Goal: Task Accomplishment & Management: Complete application form

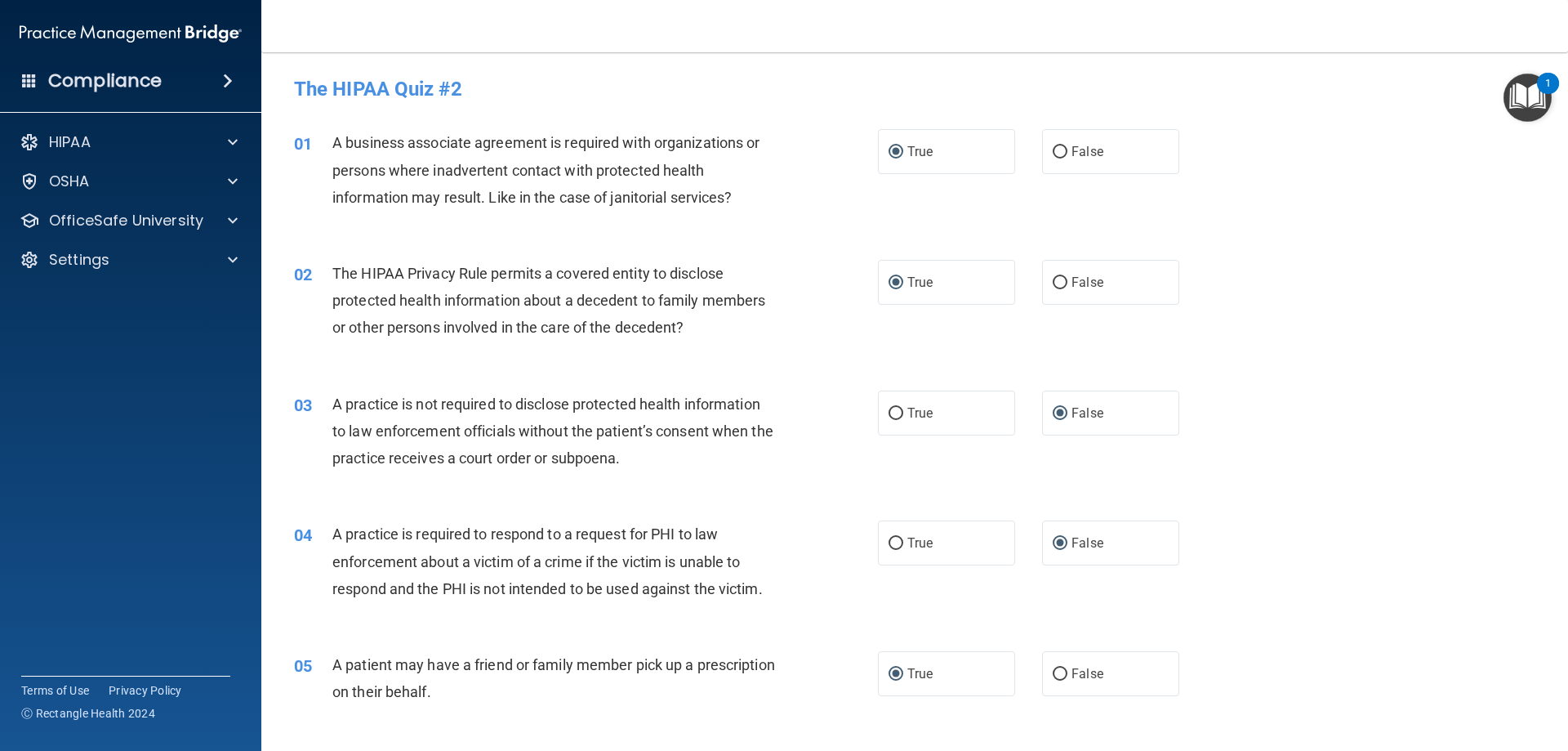
scroll to position [523, 0]
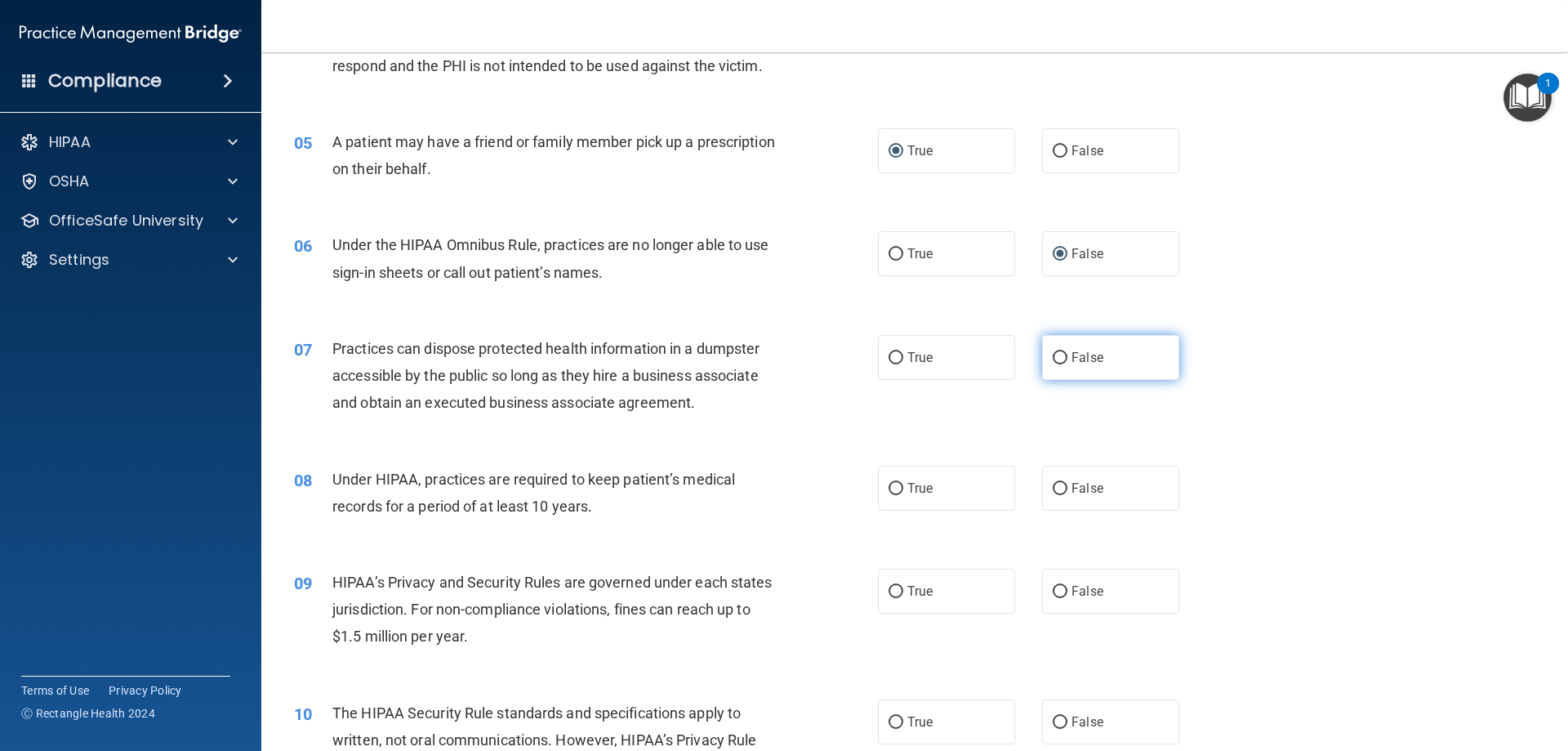
click at [1058, 358] on input "False" at bounding box center [1060, 358] width 15 height 12
radio input "true"
click at [894, 491] on input "True" at bounding box center [896, 488] width 15 height 12
radio input "true"
click at [896, 590] on input "True" at bounding box center [896, 591] width 15 height 12
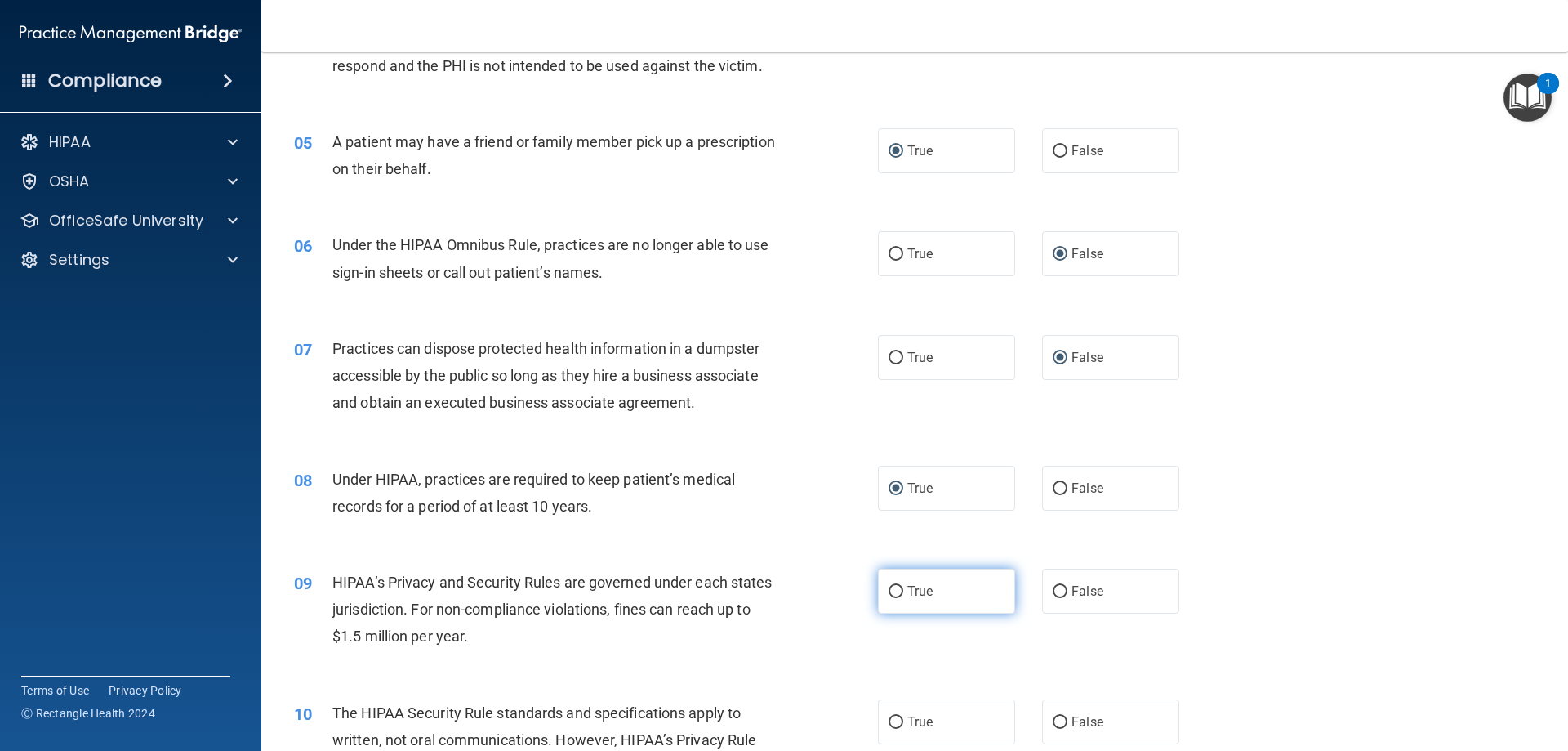
radio input "true"
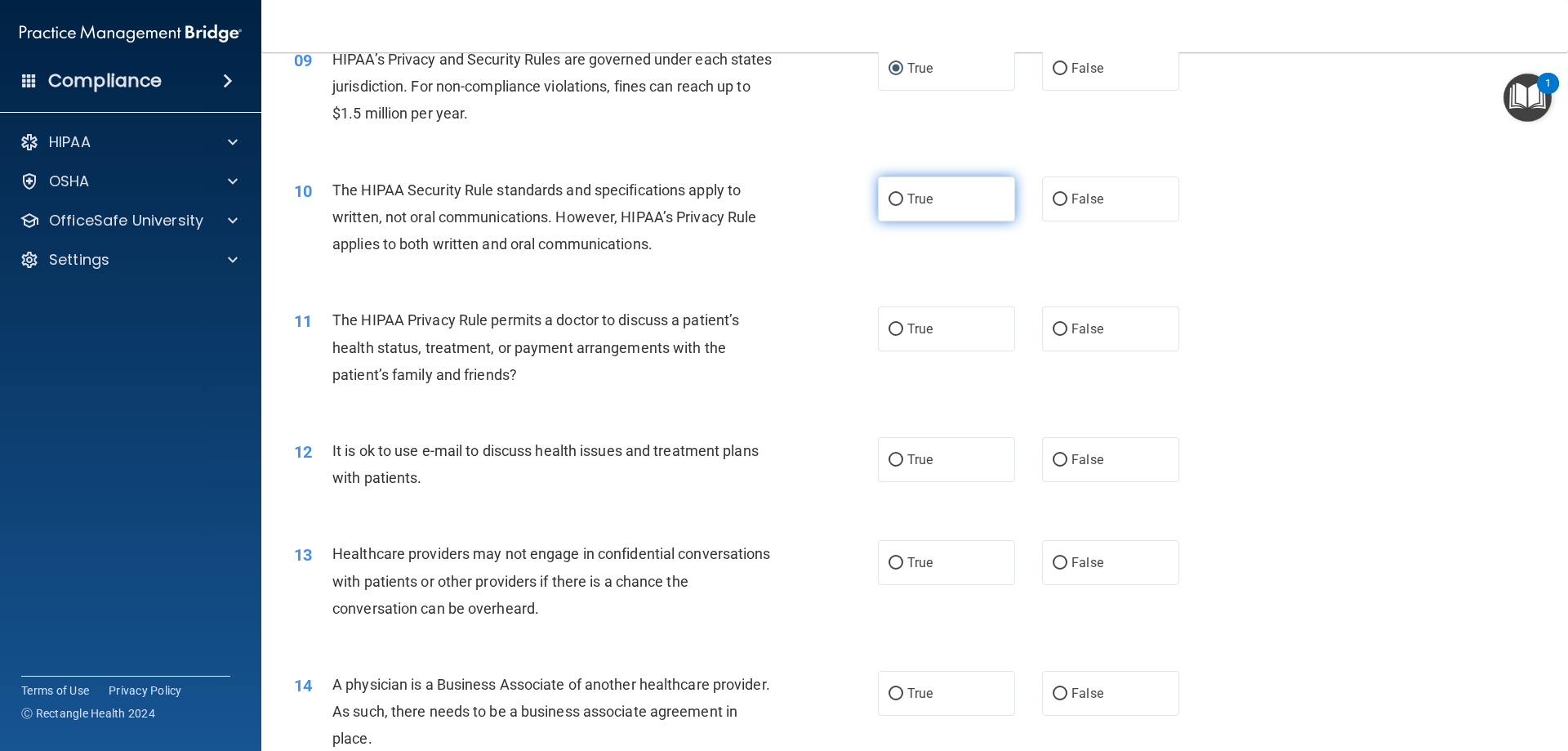
click at [892, 198] on input "True" at bounding box center [896, 200] width 15 height 12
radio input "true"
click at [1053, 329] on input "False" at bounding box center [1060, 329] width 15 height 12
radio input "true"
click at [890, 462] on input "True" at bounding box center [896, 460] width 15 height 12
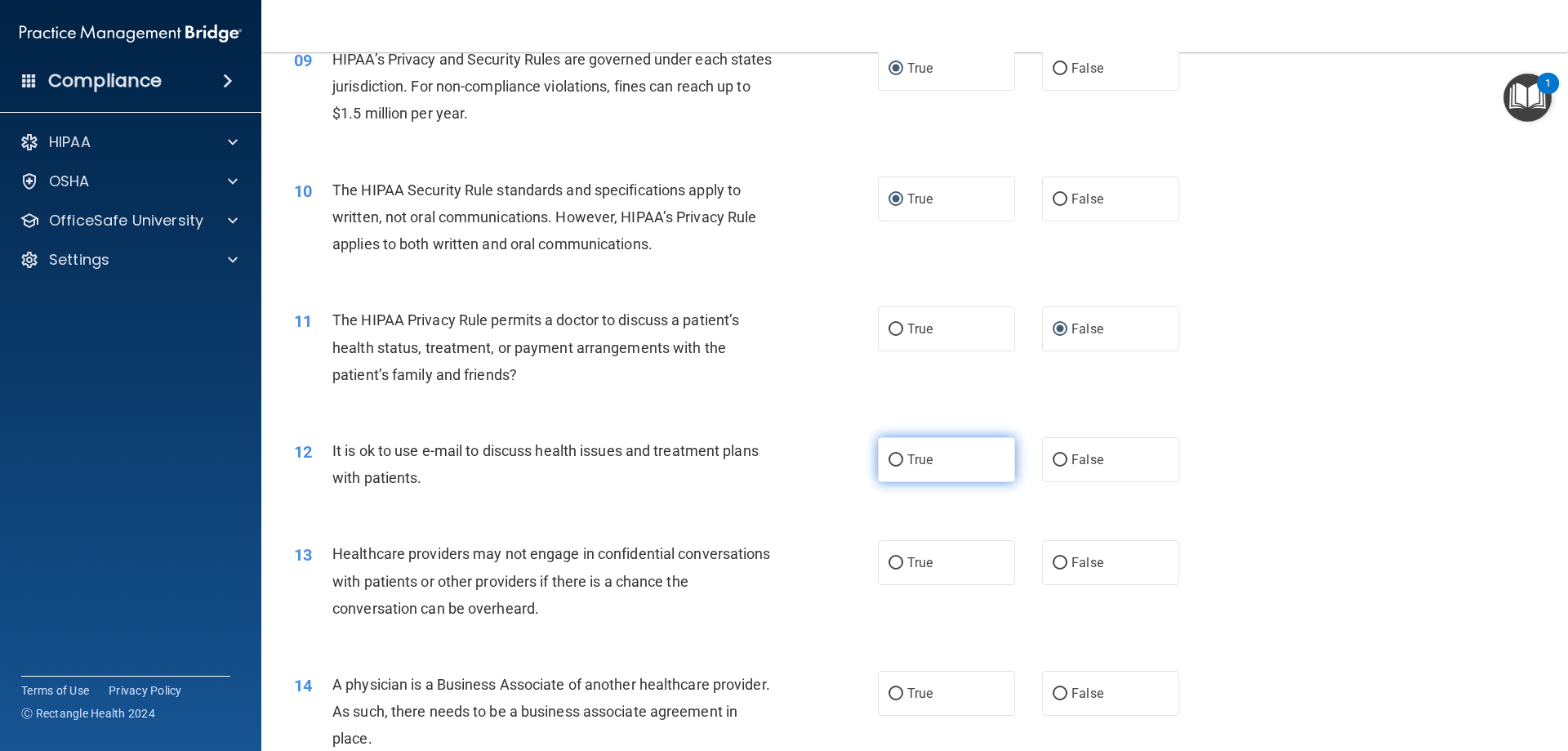
radio input "true"
click at [889, 564] on input "True" at bounding box center [896, 563] width 15 height 12
radio input "true"
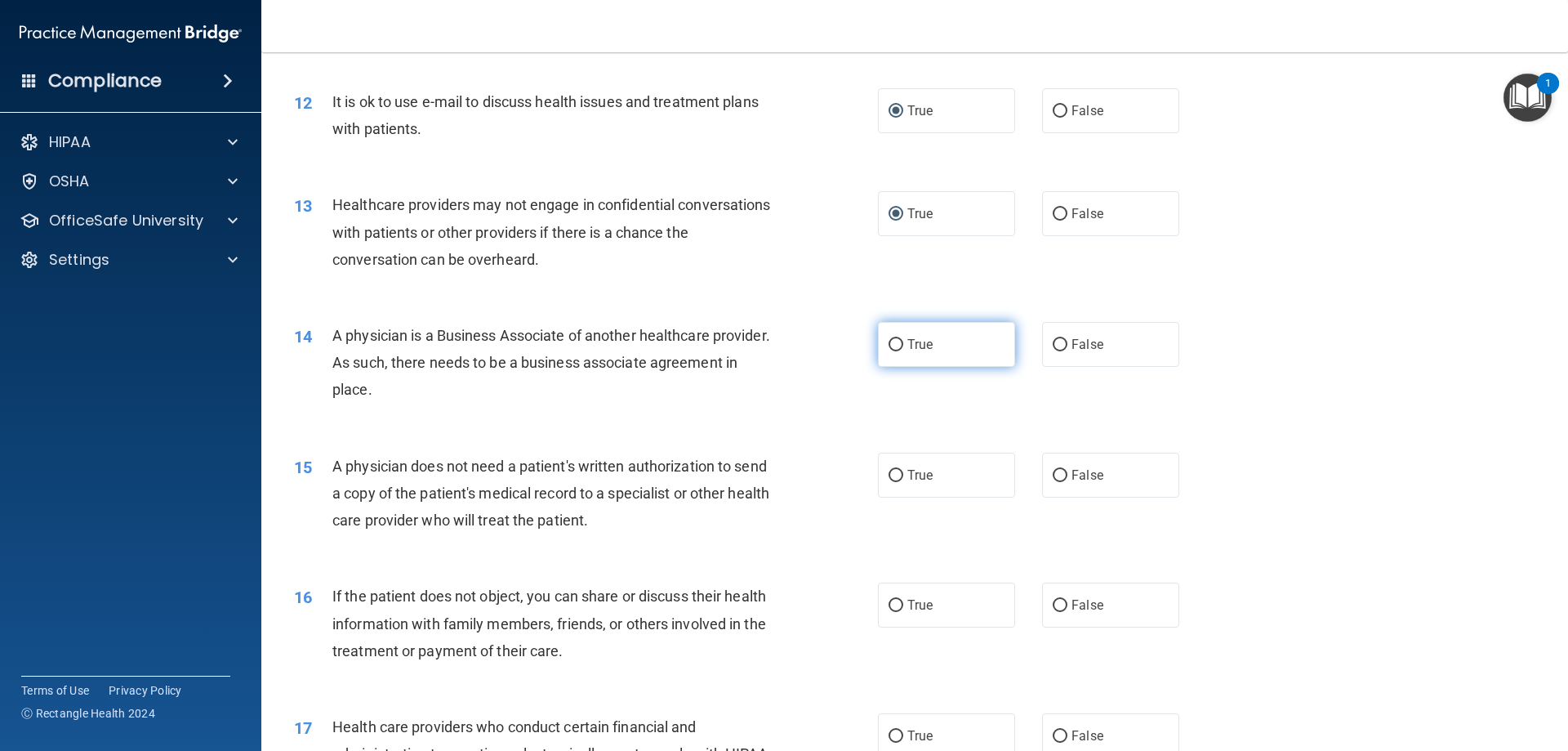
click at [892, 344] on input "True" at bounding box center [896, 345] width 15 height 12
radio input "true"
click at [1063, 472] on label "False" at bounding box center [1110, 475] width 137 height 45
click at [1063, 472] on input "False" at bounding box center [1060, 476] width 15 height 12
radio input "true"
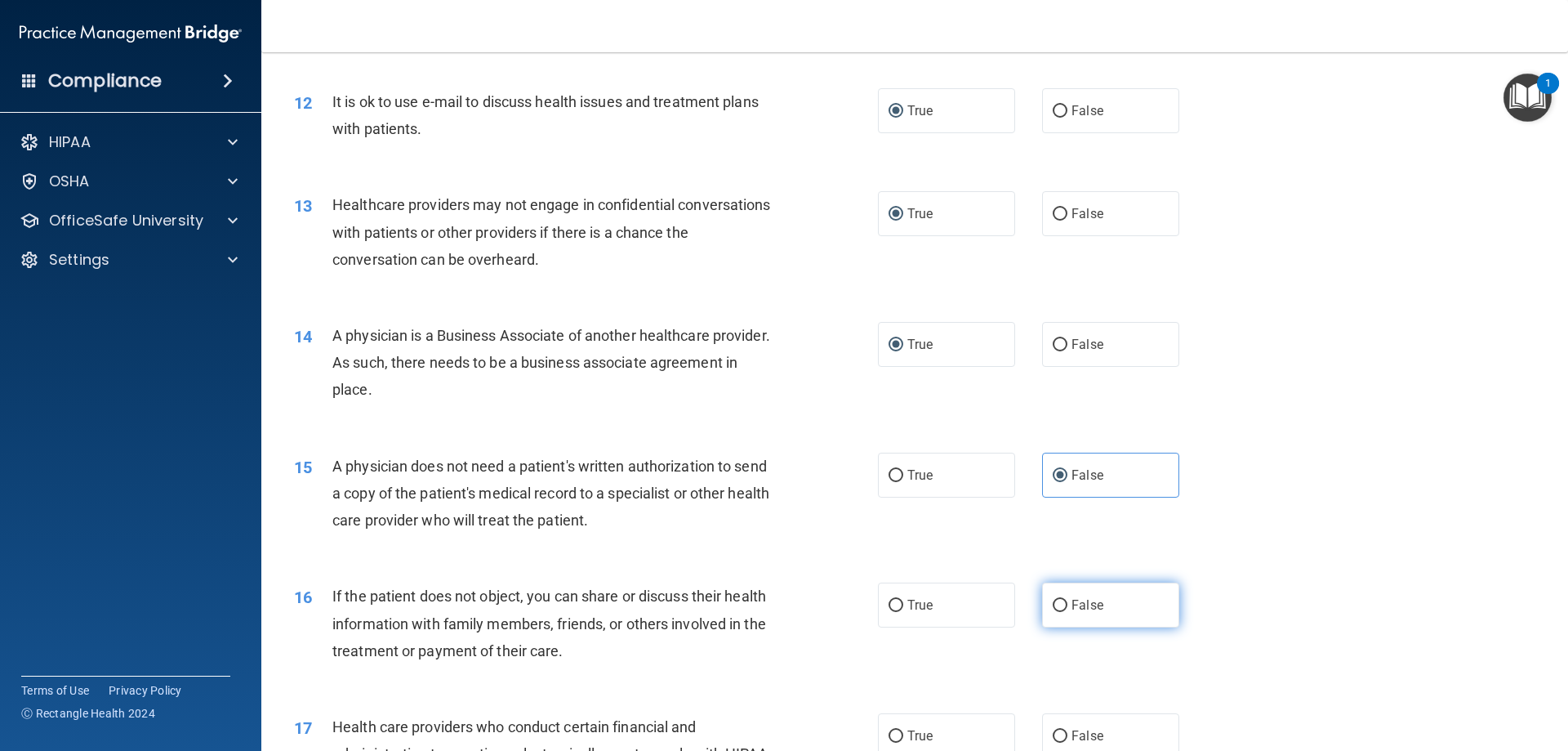
click at [1053, 600] on input "False" at bounding box center [1060, 605] width 15 height 12
radio input "true"
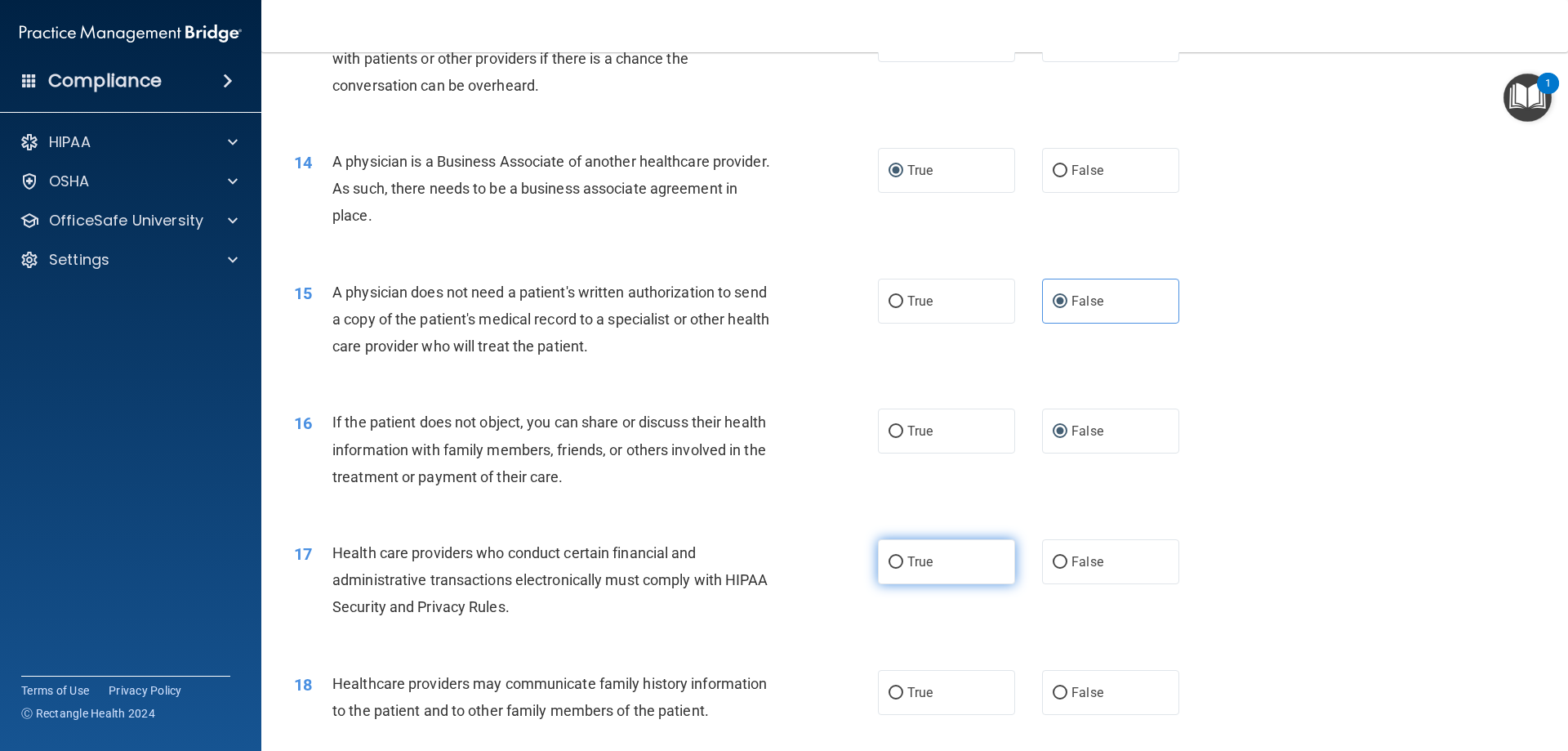
click at [897, 558] on label "True" at bounding box center [946, 561] width 137 height 45
click at [897, 558] on input "True" at bounding box center [896, 562] width 15 height 12
radio input "true"
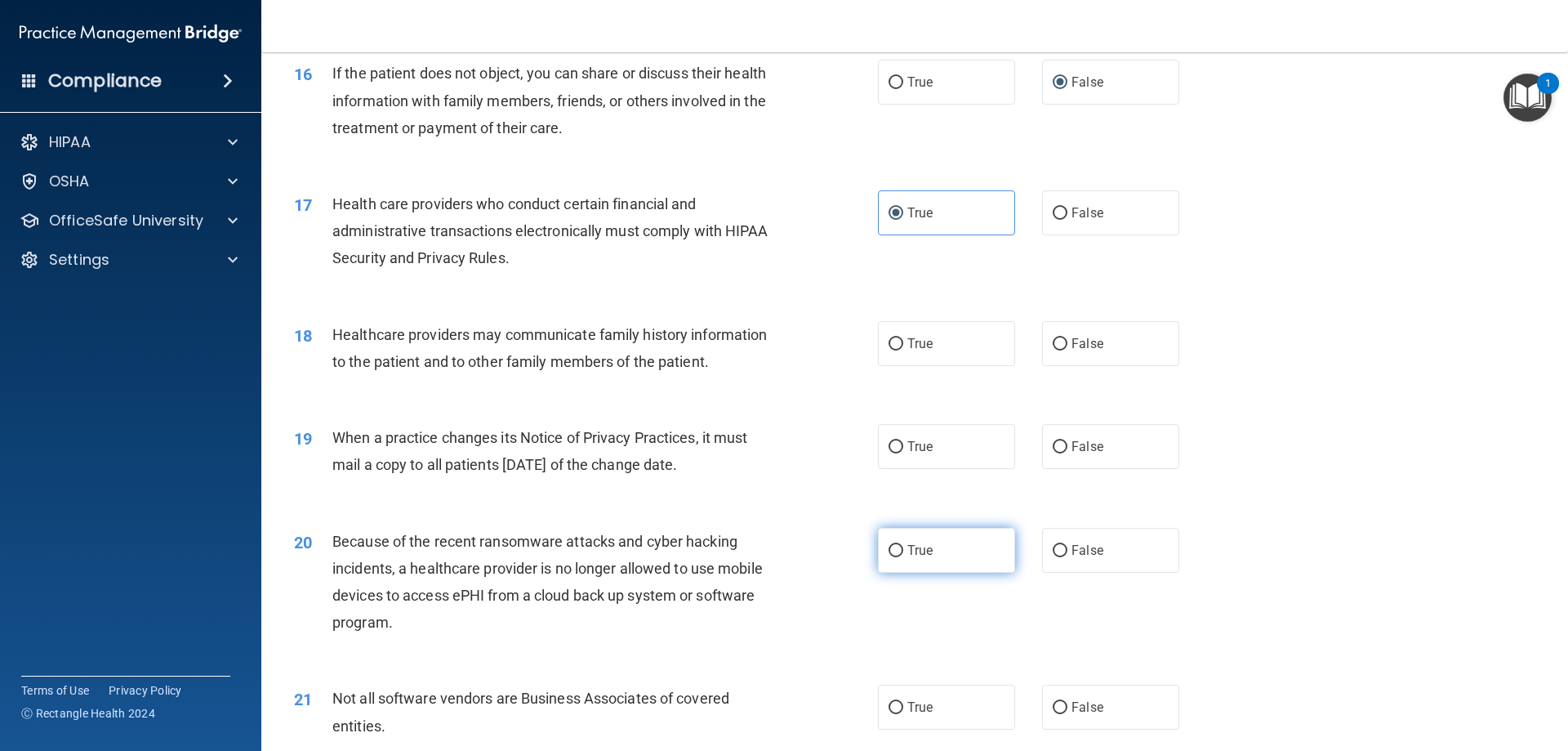
scroll to position [2091, 0]
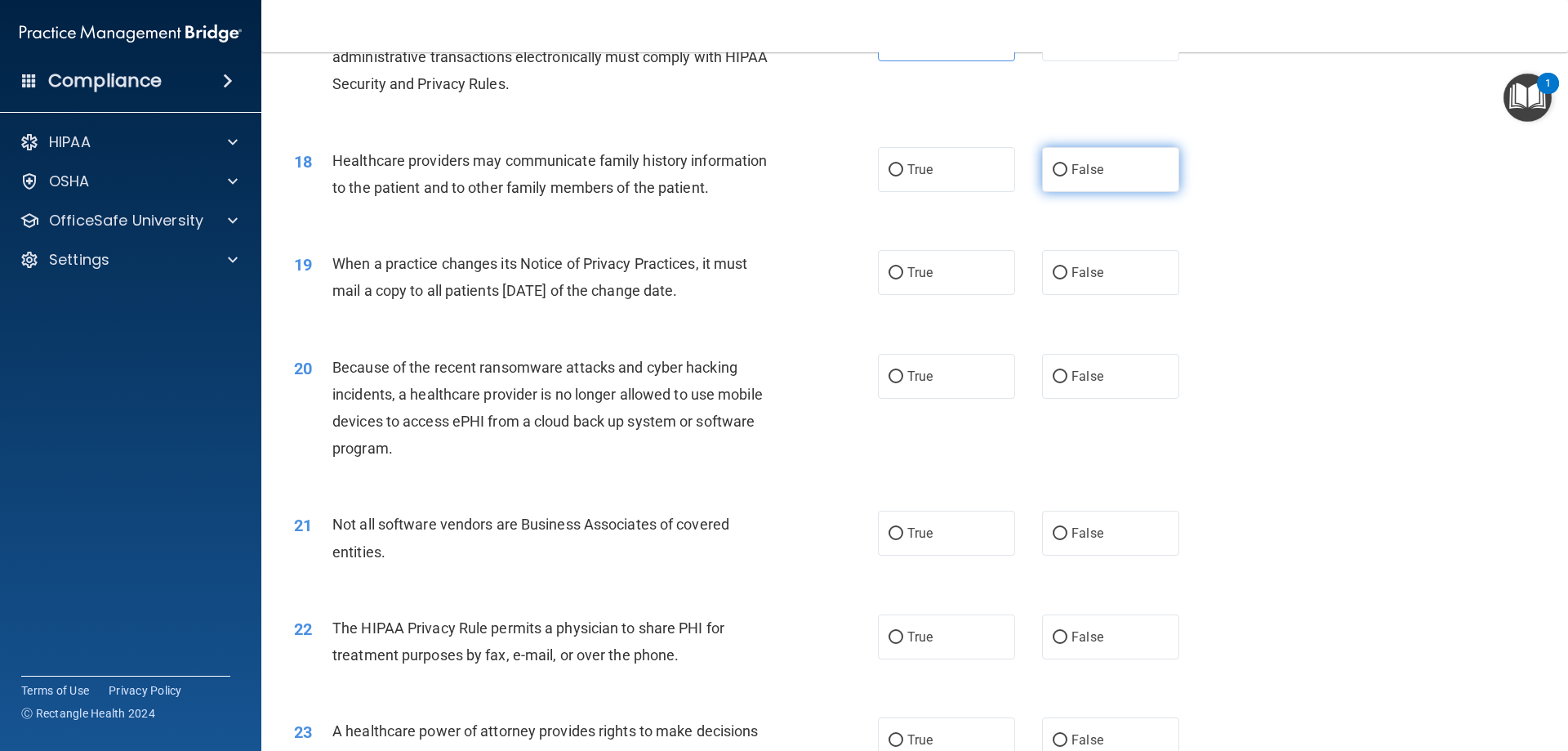
click at [1055, 164] on input "False" at bounding box center [1060, 170] width 15 height 12
radio input "true"
click at [892, 274] on input "True" at bounding box center [896, 273] width 15 height 12
radio input "true"
click at [1053, 374] on input "False" at bounding box center [1060, 377] width 15 height 12
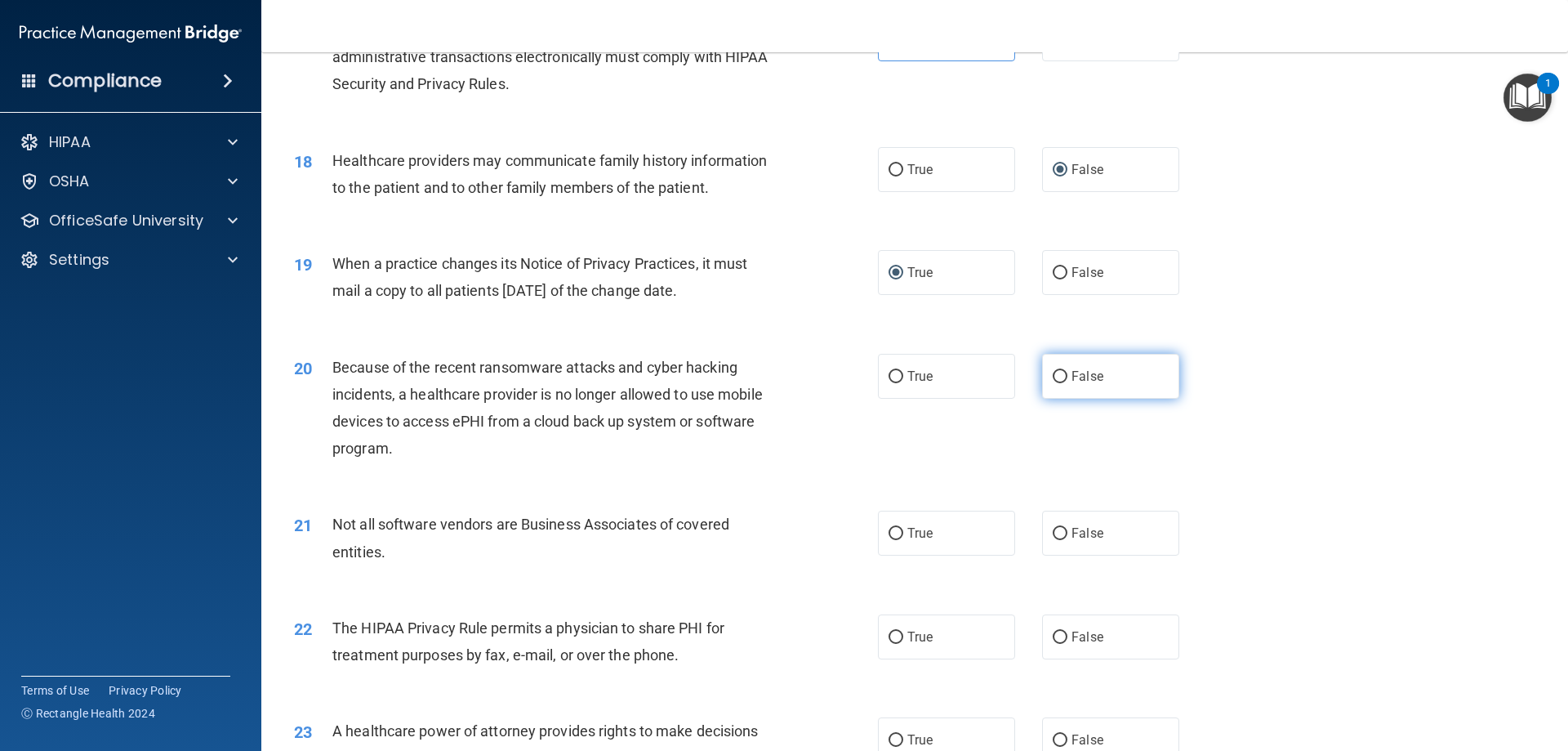
radio input "true"
drag, startPoint x: 904, startPoint y: 527, endPoint x: 914, endPoint y: 526, distance: 10.0
click at [910, 527] on label "True" at bounding box center [946, 533] width 137 height 45
click at [903, 527] on input "True" at bounding box center [896, 533] width 15 height 12
radio input "true"
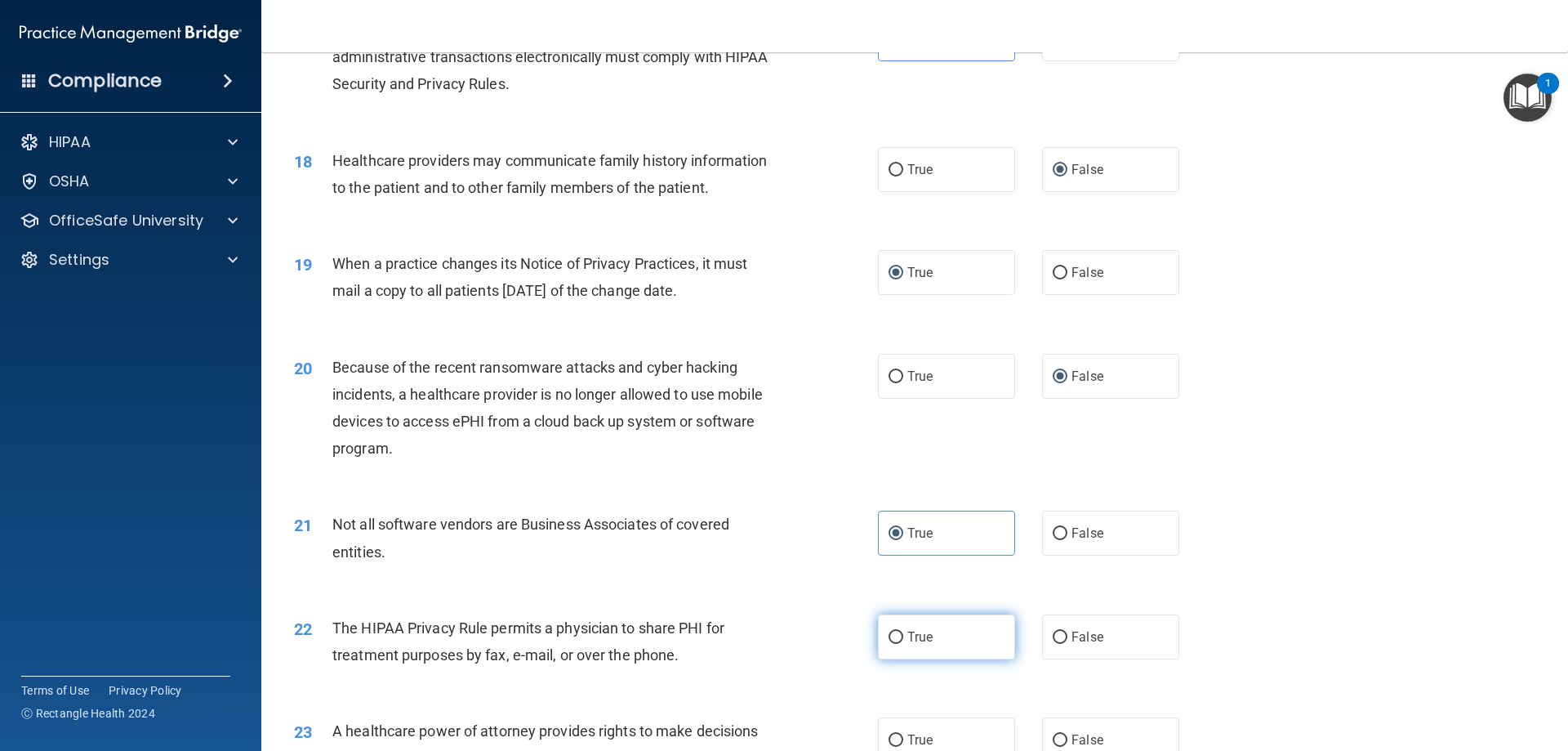
click at [889, 635] on input "True" at bounding box center [896, 637] width 15 height 12
radio input "true"
